Goal: Task Accomplishment & Management: Manage account settings

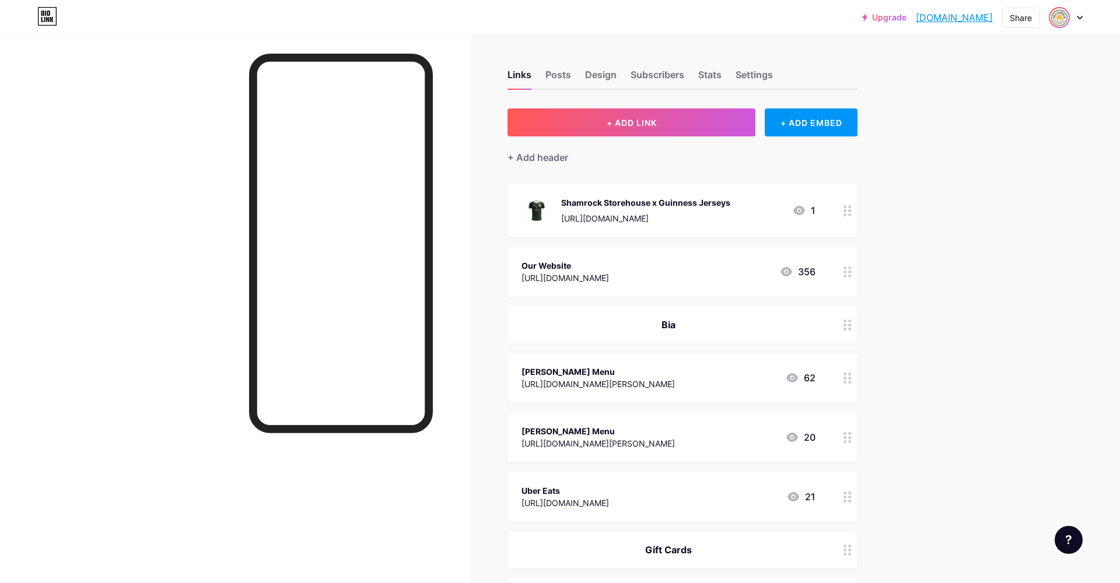
click at [1058, 20] on img at bounding box center [1059, 17] width 19 height 19
click at [964, 282] on div "Upgrade shamrockvancouv... shamrockvancouver.bio.link Share Switch accounts Sha…" at bounding box center [560, 594] width 1120 height 1189
click at [1075, 12] on div at bounding box center [1066, 17] width 34 height 21
click at [978, 167] on li "Logout" at bounding box center [1009, 163] width 145 height 31
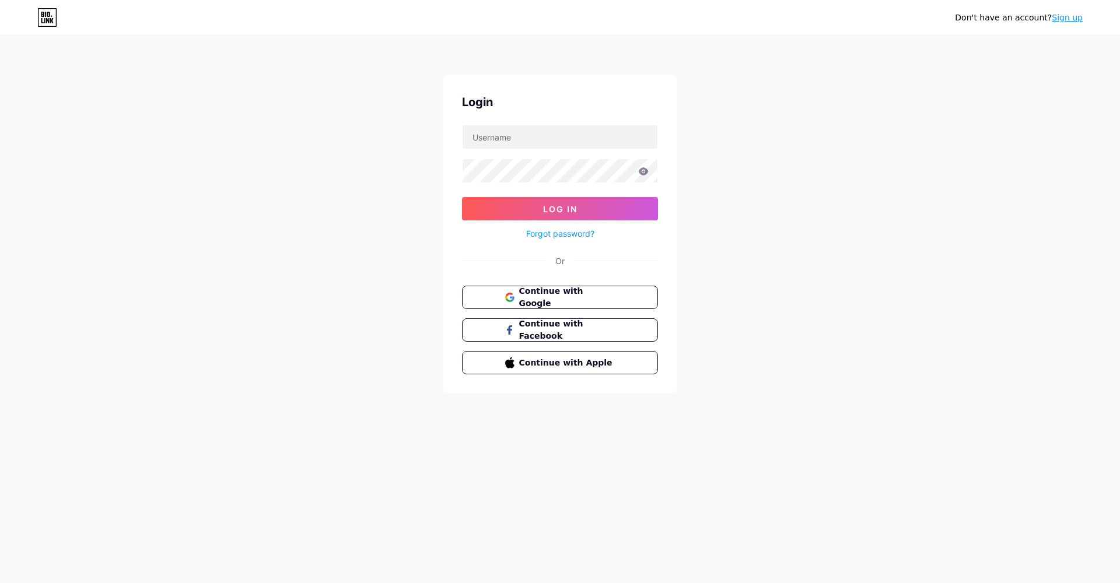
click at [785, 353] on div "Don't have an account? Sign up Login Log In Forgot password? Or Continue with G…" at bounding box center [560, 215] width 1120 height 430
click at [1076, 17] on link "Sign up" at bounding box center [1067, 17] width 31 height 9
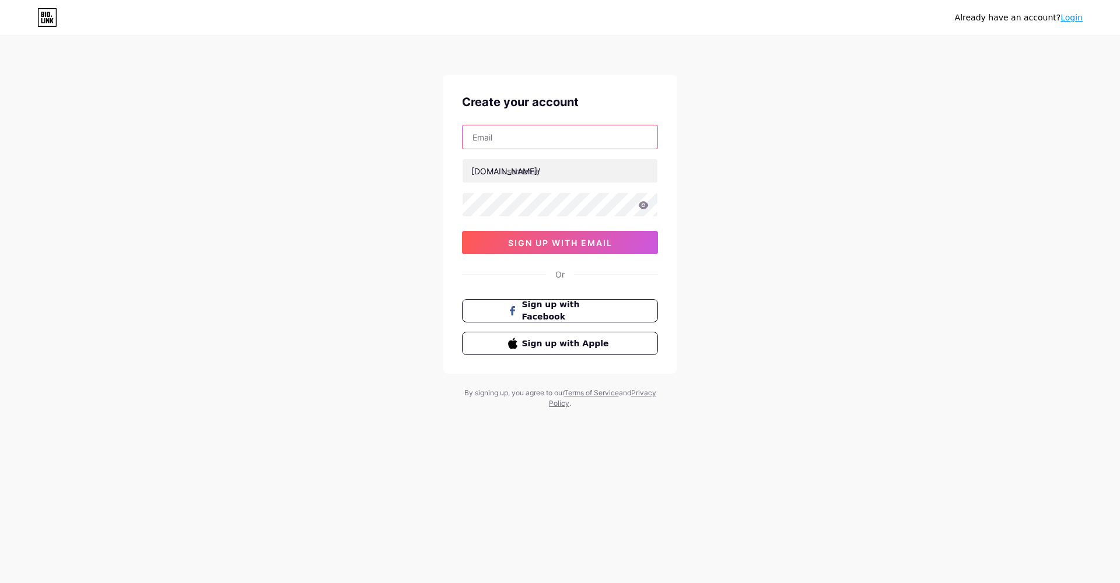
click at [505, 139] on input "text" at bounding box center [560, 136] width 195 height 23
type input "[EMAIL_ADDRESS][DOMAIN_NAME]"
click at [520, 168] on input "text" at bounding box center [560, 170] width 195 height 23
type input "thecordovaroom"
click at [645, 206] on icon at bounding box center [643, 205] width 10 height 8
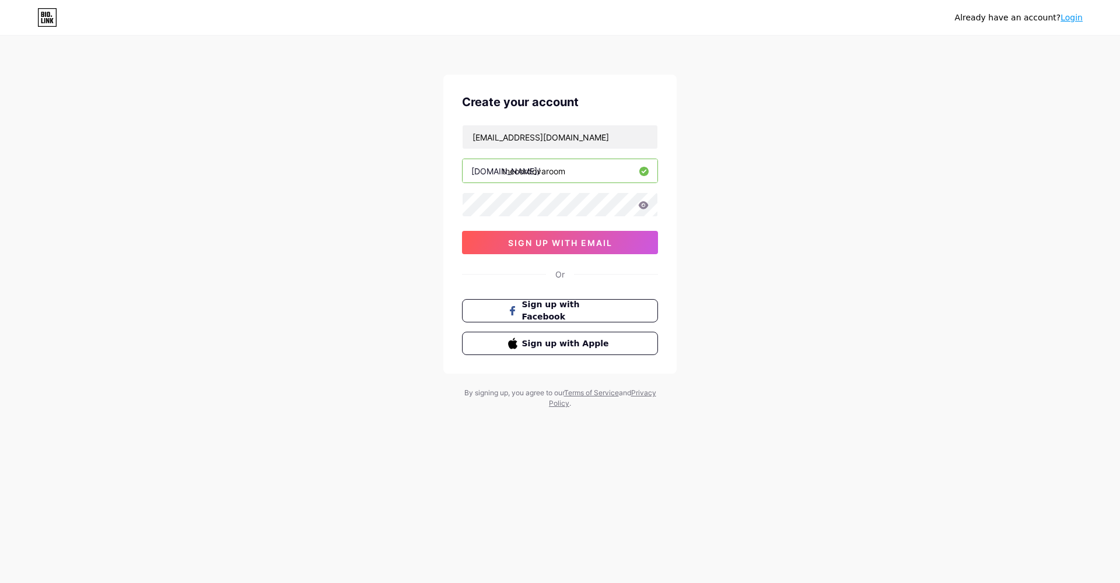
click at [645, 206] on icon at bounding box center [643, 205] width 10 height 8
click at [646, 207] on icon at bounding box center [644, 205] width 10 height 8
click at [560, 246] on span "sign up with email" at bounding box center [560, 243] width 104 height 10
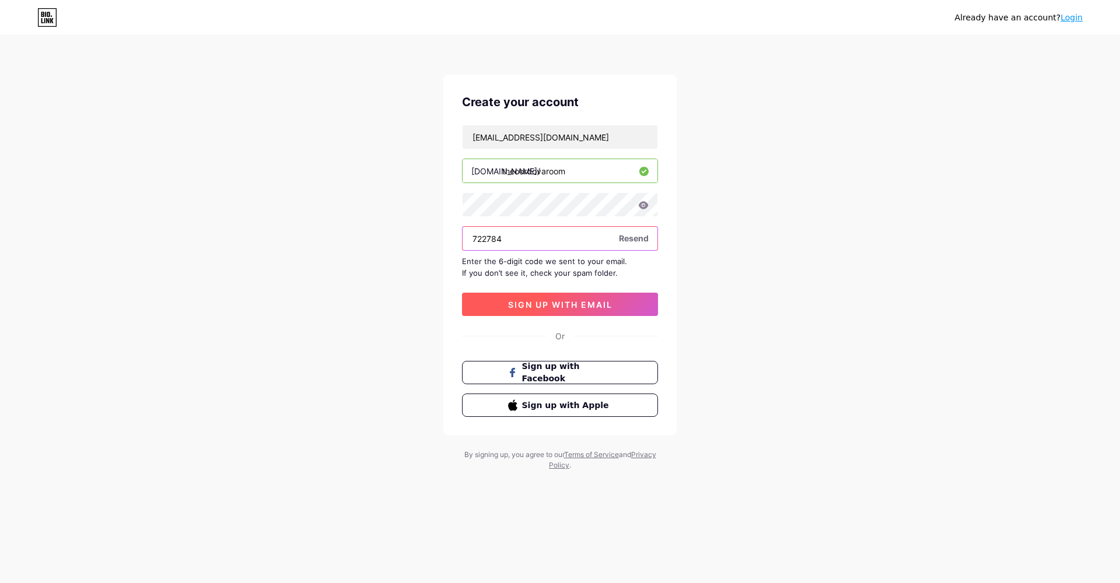
type input "722784"
click at [543, 307] on span "sign up with email" at bounding box center [560, 305] width 104 height 10
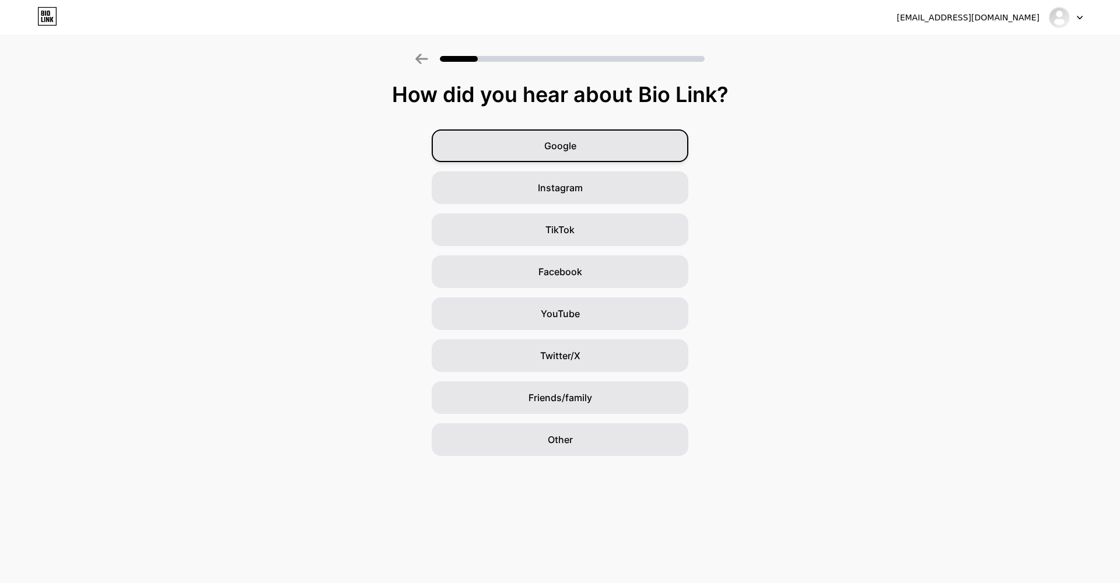
click at [520, 148] on div "Google" at bounding box center [560, 145] width 257 height 33
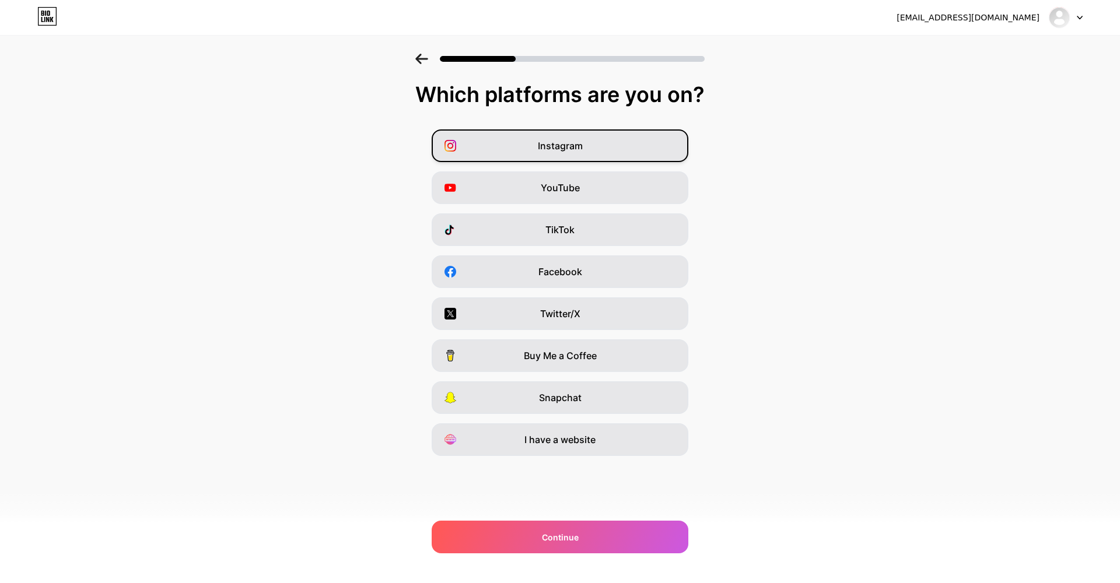
click at [612, 155] on div "Instagram" at bounding box center [560, 145] width 257 height 33
click at [565, 281] on div "Facebook" at bounding box center [560, 271] width 257 height 33
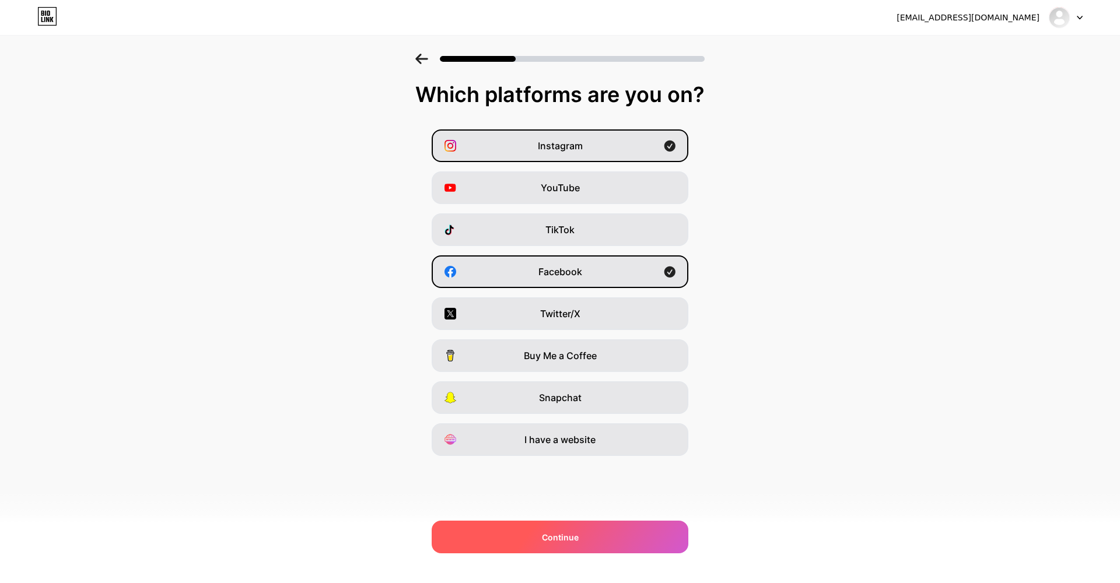
click at [611, 535] on div "Continue" at bounding box center [560, 537] width 257 height 33
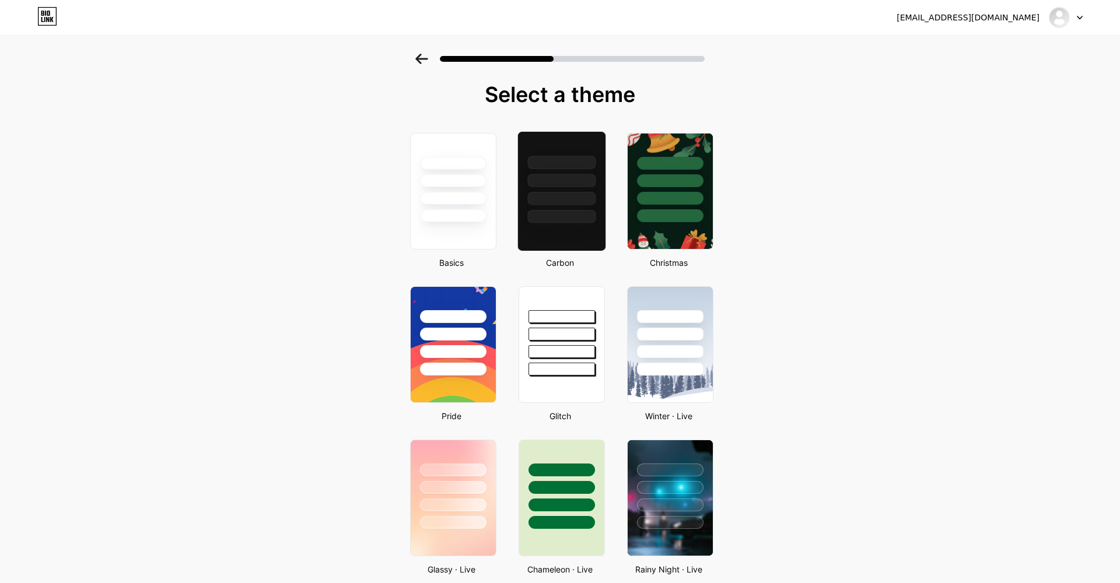
click at [593, 223] on div at bounding box center [561, 216] width 68 height 13
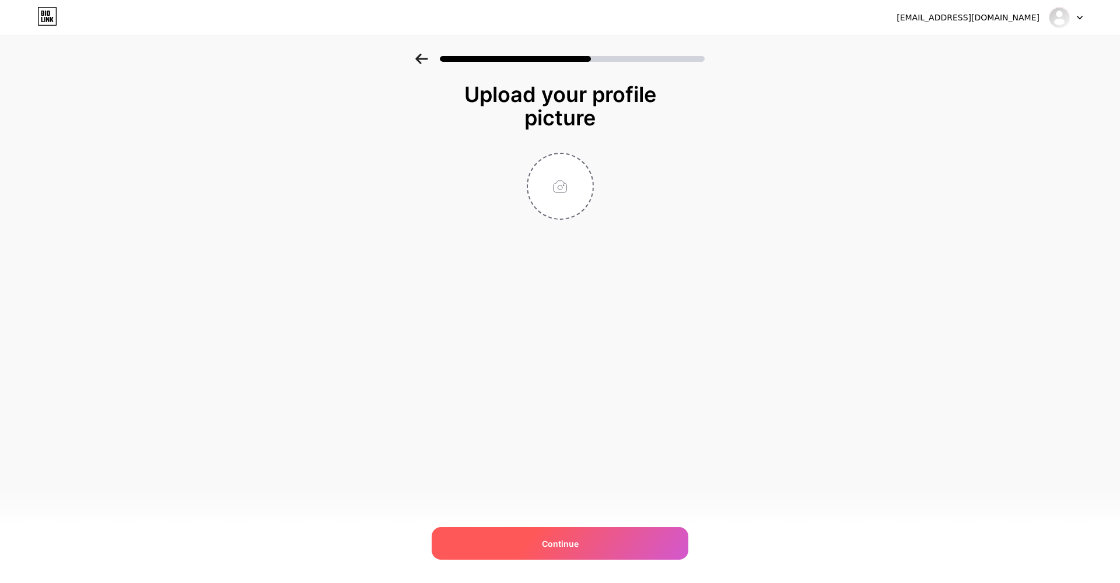
click at [605, 536] on div "Continue" at bounding box center [560, 543] width 257 height 33
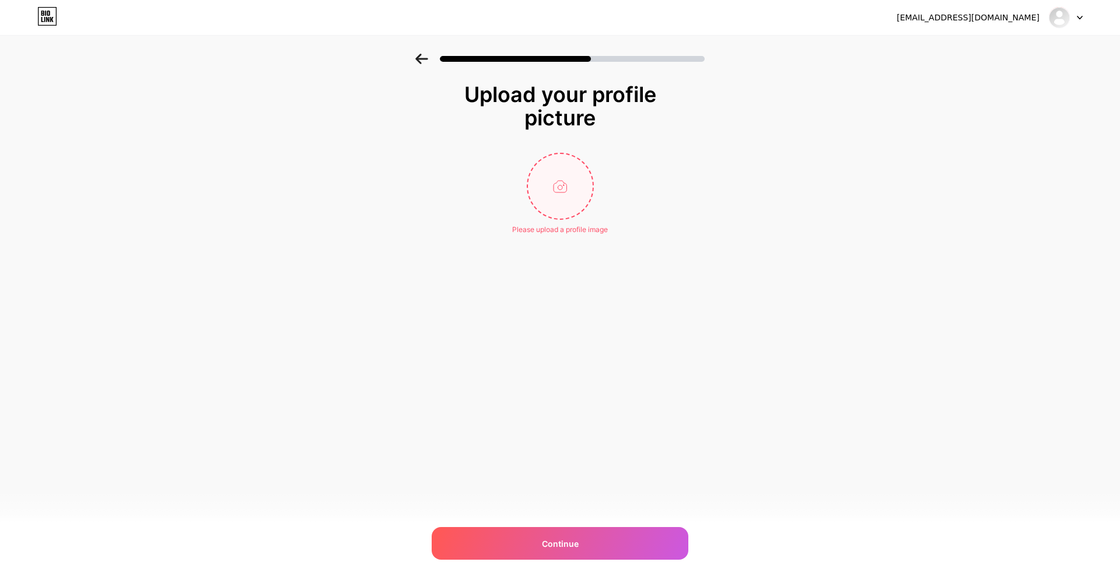
click at [551, 202] on input "file" at bounding box center [560, 186] width 65 height 65
type input "C:\fakepath\SMITH'S Vector AI SIMPLE (1).png"
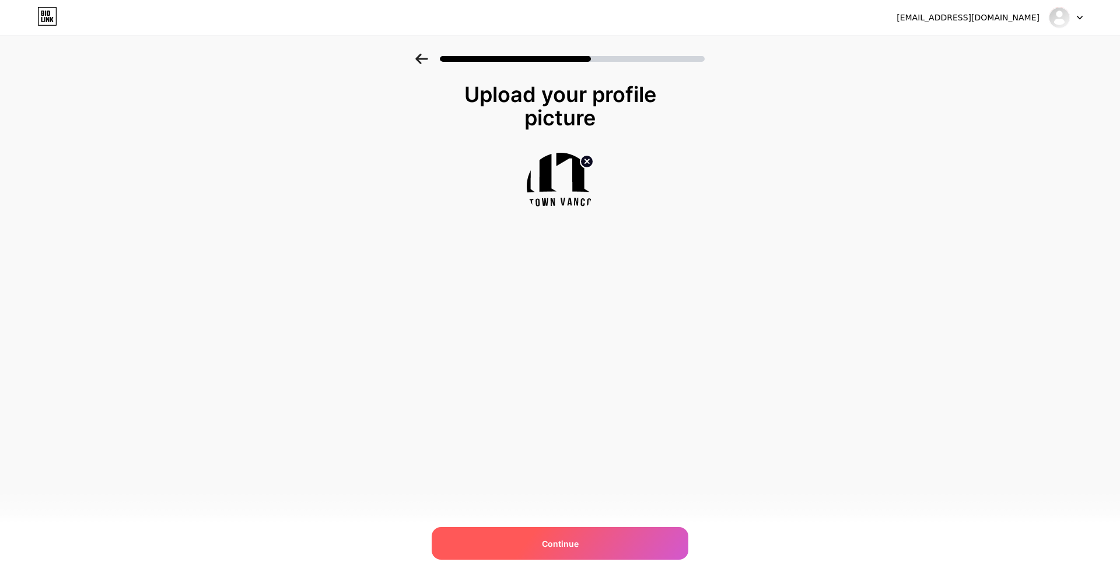
click at [621, 534] on div "Continue" at bounding box center [560, 543] width 257 height 33
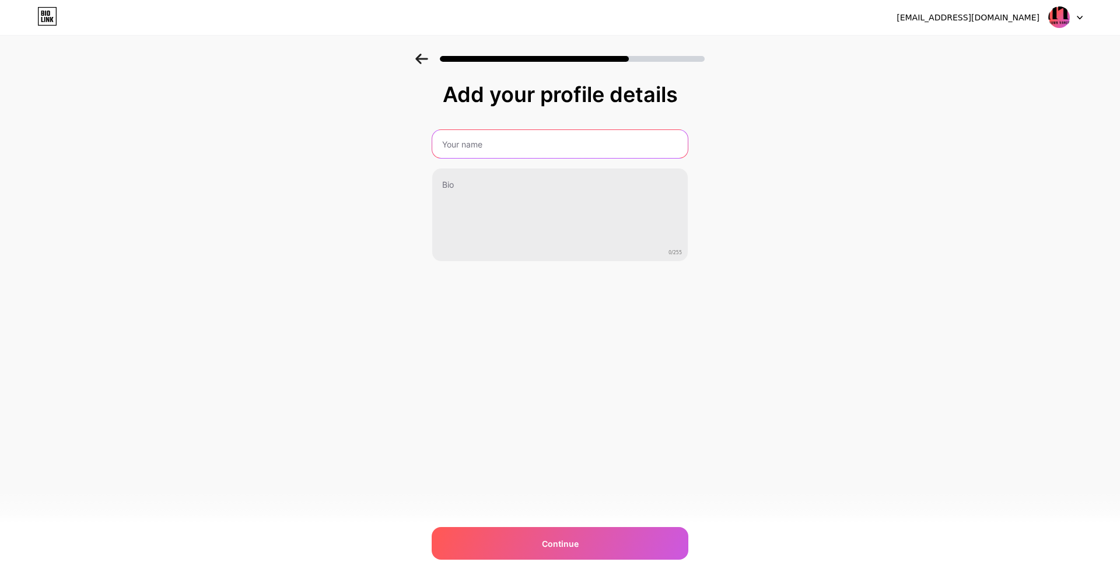
click at [484, 147] on input "text" at bounding box center [559, 144] width 255 height 28
type input "The Cordova Room"
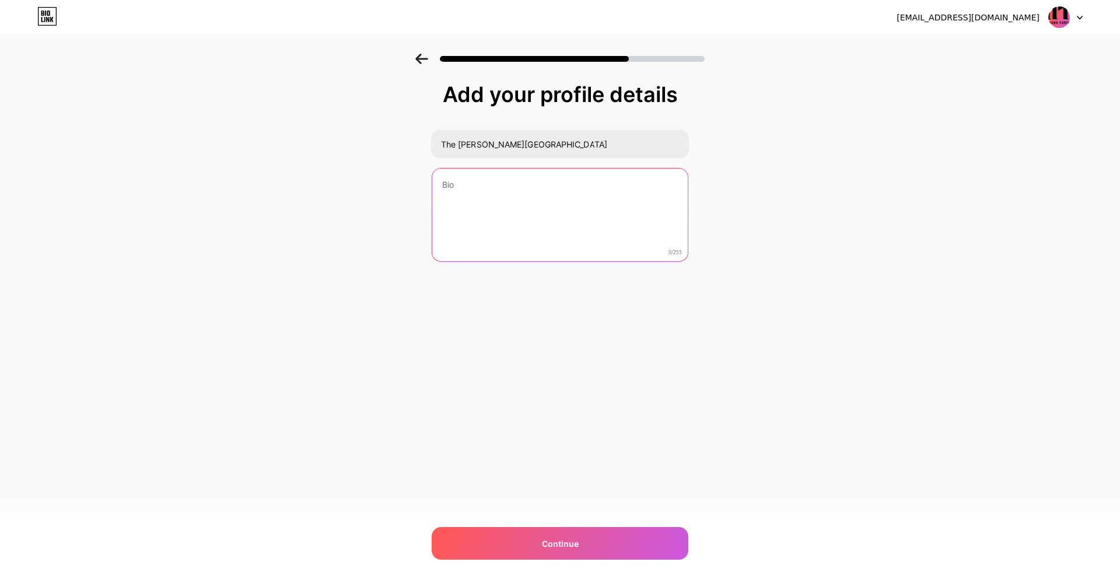
click at [487, 182] on textarea at bounding box center [559, 216] width 255 height 94
paste textarea "Tucked into the heart of Gastown, our bar is a place where craft, character, an…"
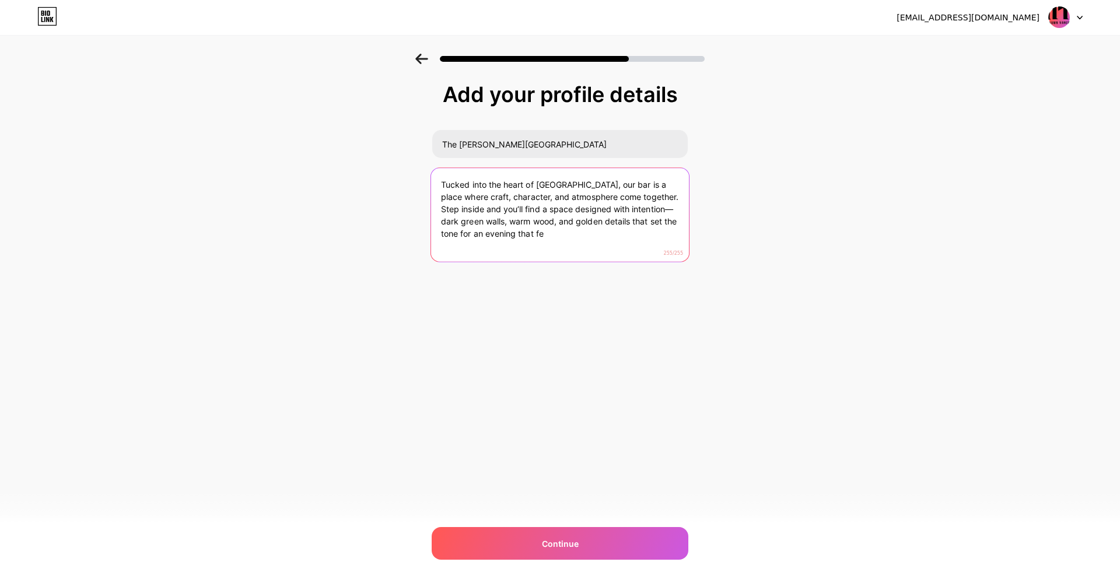
drag, startPoint x: 520, startPoint y: 237, endPoint x: 632, endPoint y: 199, distance: 118.2
click at [632, 199] on textarea "Tucked into the heart of Gastown, our bar is a place where craft, character, an…" at bounding box center [560, 215] width 258 height 95
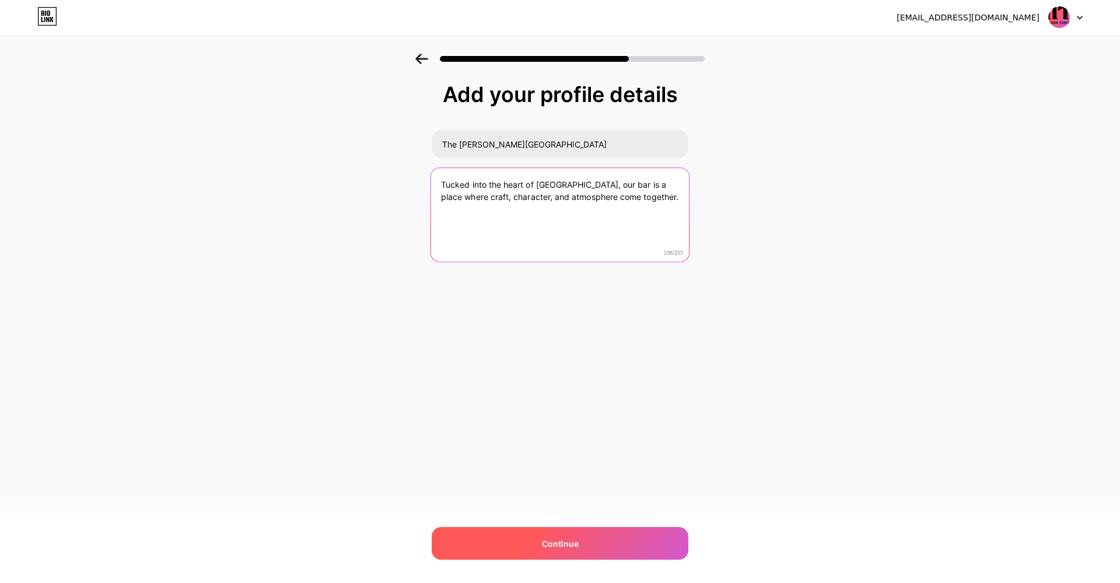
type textarea "Tucked into the heart of Gastown, our bar is a place where craft, character, an…"
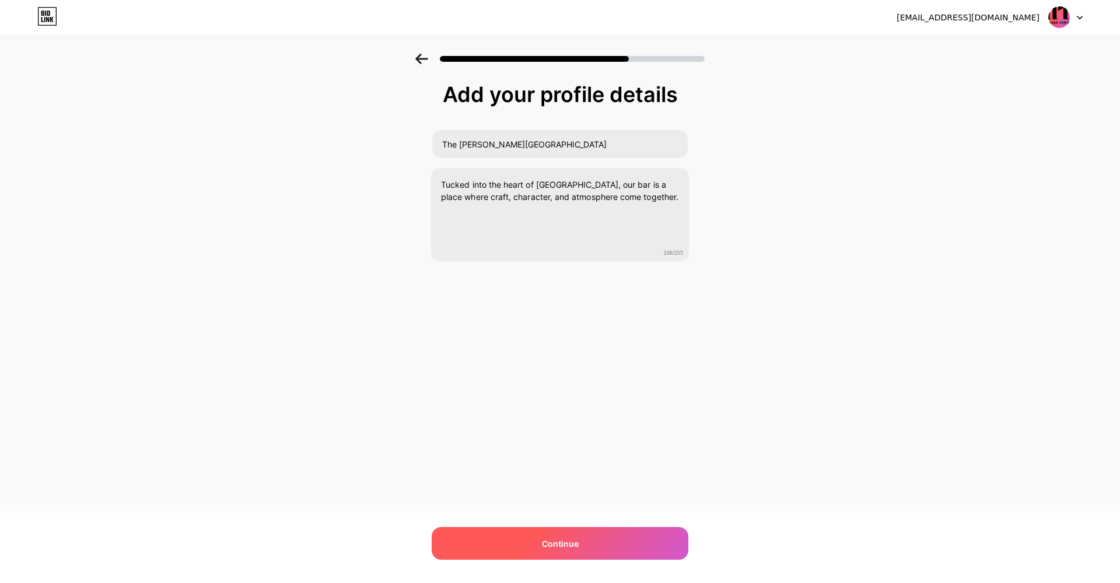
click at [584, 547] on div "Continue" at bounding box center [560, 543] width 257 height 33
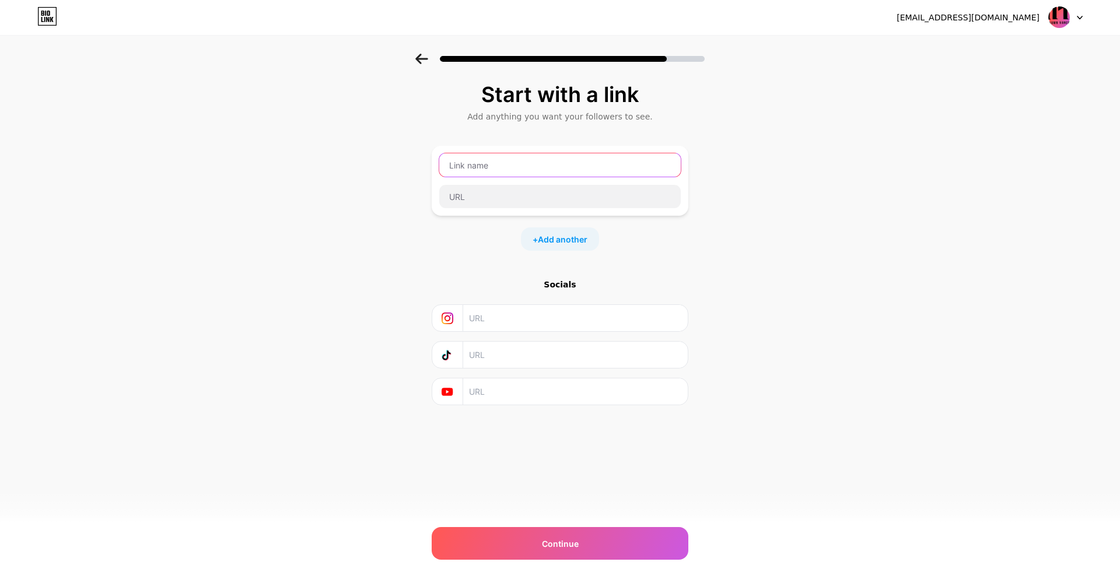
click at [462, 160] on input "text" at bounding box center [559, 164] width 241 height 23
type input "Website"
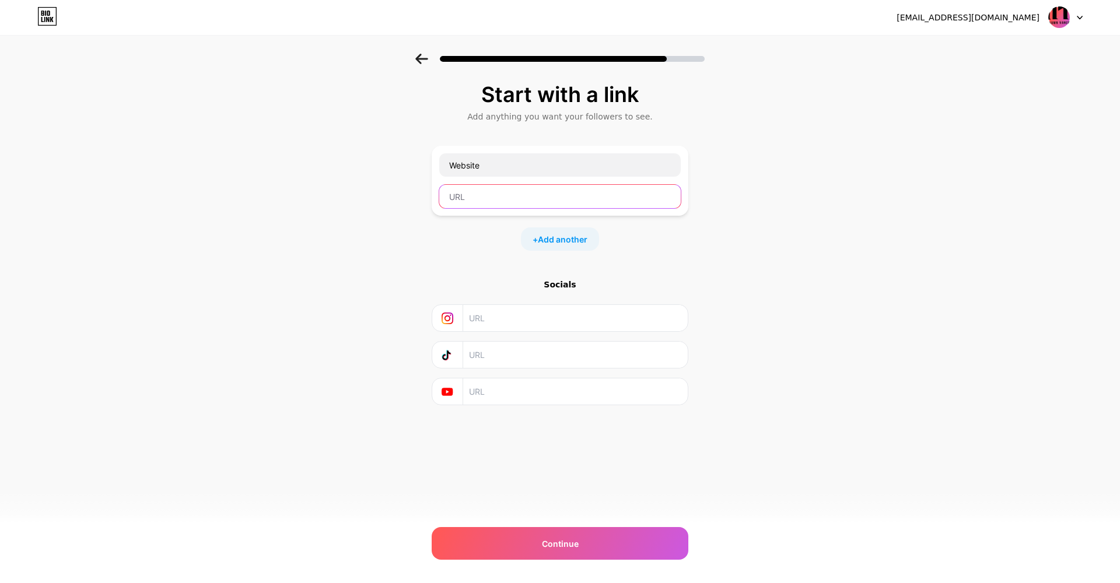
click at [467, 197] on input "text" at bounding box center [559, 196] width 241 height 23
paste input "[URL][DOMAIN_NAME]"
type input "[URL][DOMAIN_NAME]"
click at [496, 327] on input "text" at bounding box center [575, 318] width 212 height 26
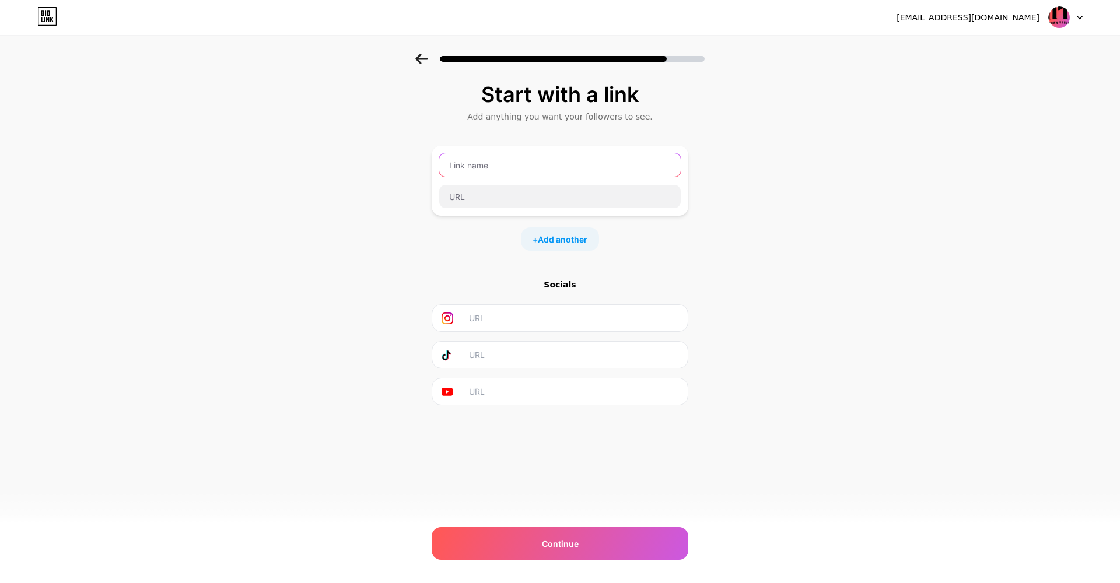
click at [485, 170] on input "text" at bounding box center [559, 164] width 241 height 23
type input "Website"
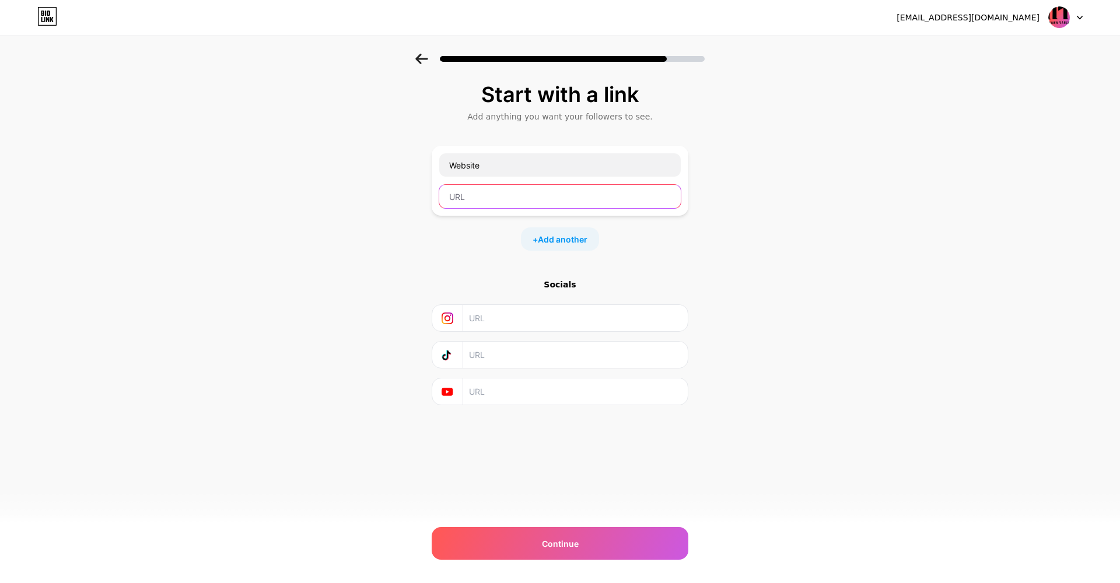
click at [482, 199] on input "text" at bounding box center [559, 196] width 241 height 23
paste input "[URL][DOMAIN_NAME]"
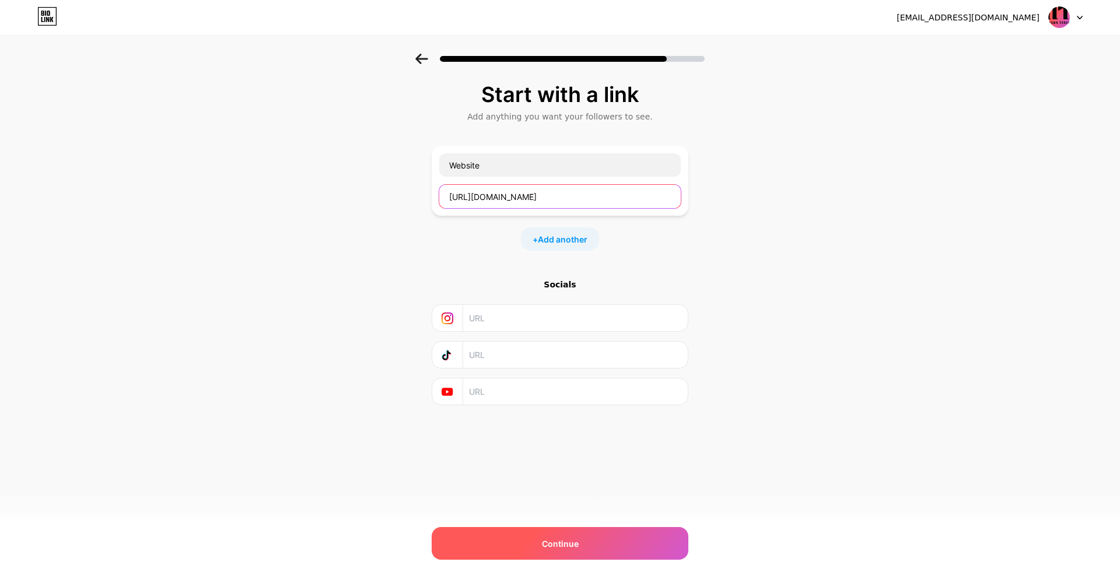
type input "[URL][DOMAIN_NAME]"
click at [552, 541] on span "Continue" at bounding box center [560, 544] width 37 height 12
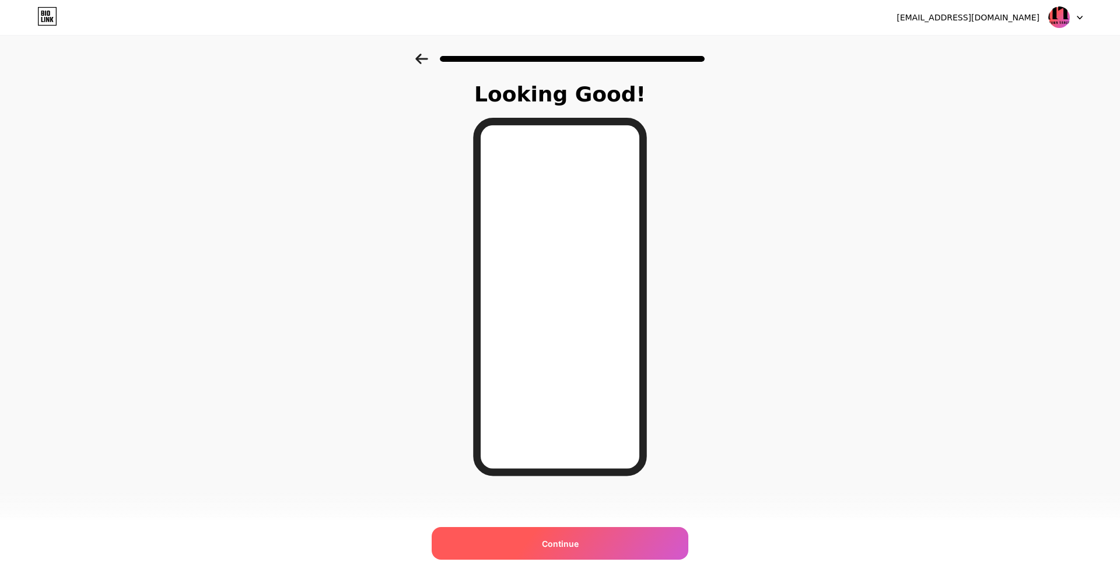
click at [572, 552] on div "Continue" at bounding box center [560, 543] width 257 height 33
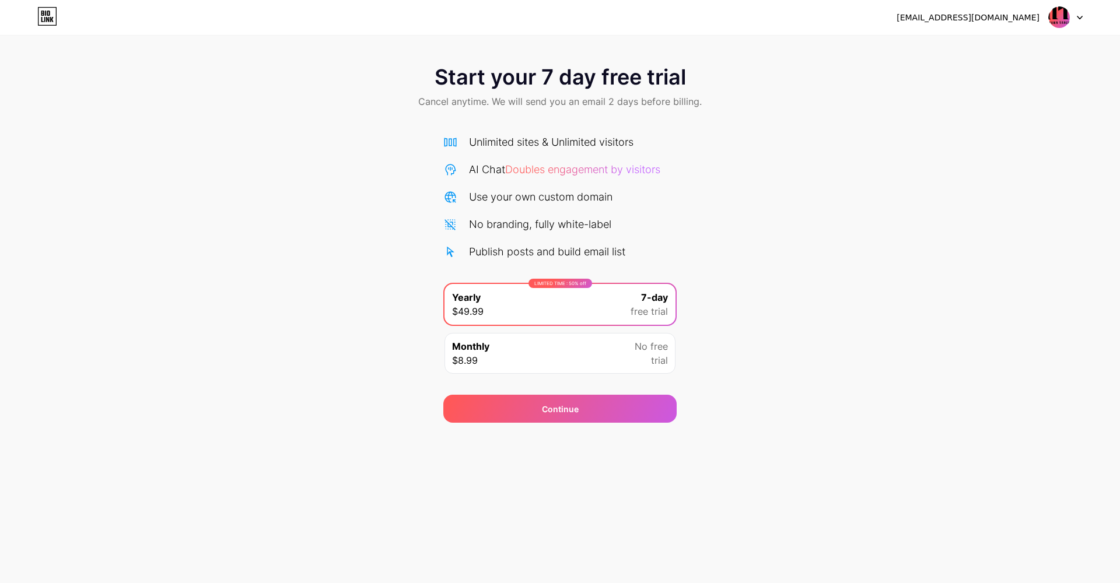
click at [1079, 17] on icon at bounding box center [1079, 17] width 5 height 3
drag, startPoint x: 922, startPoint y: 194, endPoint x: 607, endPoint y: 232, distance: 317.8
click at [922, 194] on div "Start your 7 day free trial Cancel anytime. We will send you an email 2 days be…" at bounding box center [560, 238] width 1120 height 369
click at [48, 19] on icon at bounding box center [47, 19] width 3 height 5
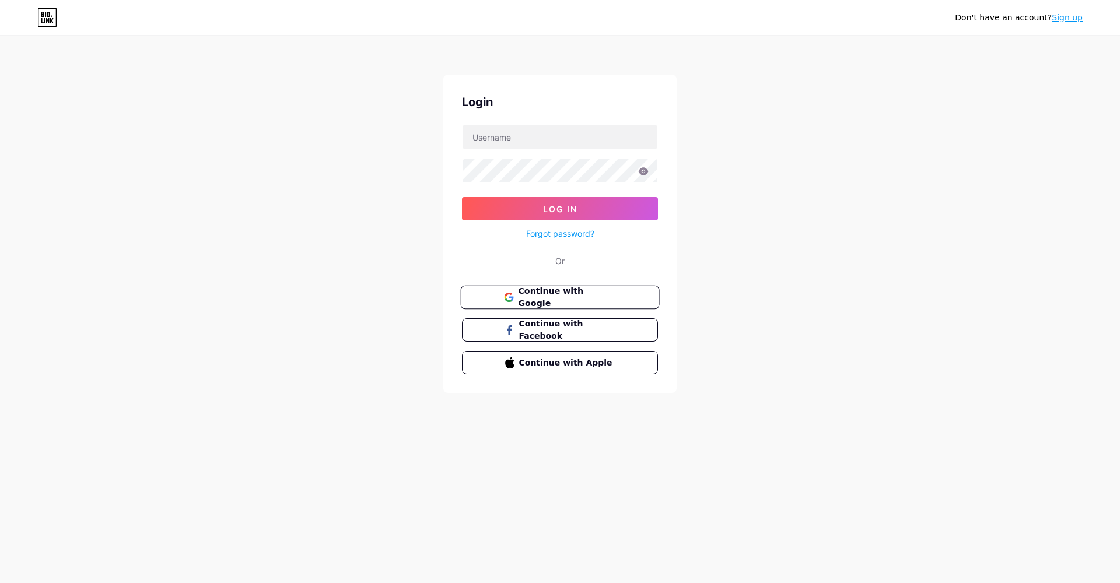
click at [600, 303] on span "Continue with Google" at bounding box center [566, 297] width 97 height 25
paste input "[EMAIL_ADDRESS][DOMAIN_NAME]"
type input "[EMAIL_ADDRESS][DOMAIN_NAME]"
click at [577, 206] on button "Log In" at bounding box center [560, 208] width 196 height 23
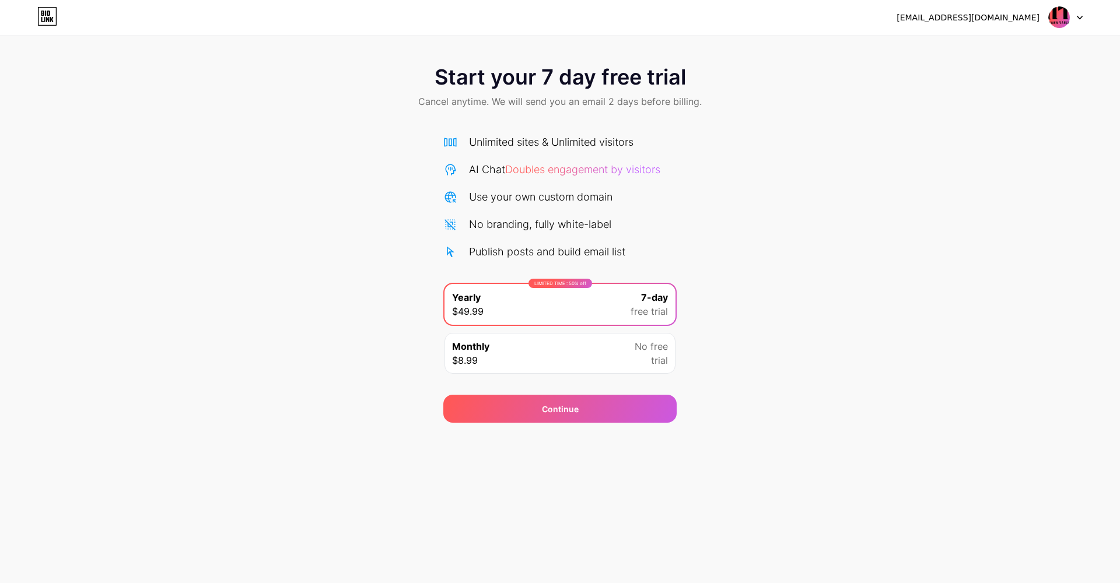
click at [998, 20] on div "[EMAIL_ADDRESS][DOMAIN_NAME]" at bounding box center [968, 18] width 143 height 12
click at [1056, 18] on img at bounding box center [1059, 17] width 22 height 22
click at [940, 122] on div "Start your 7 day free trial Cancel anytime. We will send you an email 2 days be…" at bounding box center [560, 88] width 1120 height 69
